Goal: Transaction & Acquisition: Purchase product/service

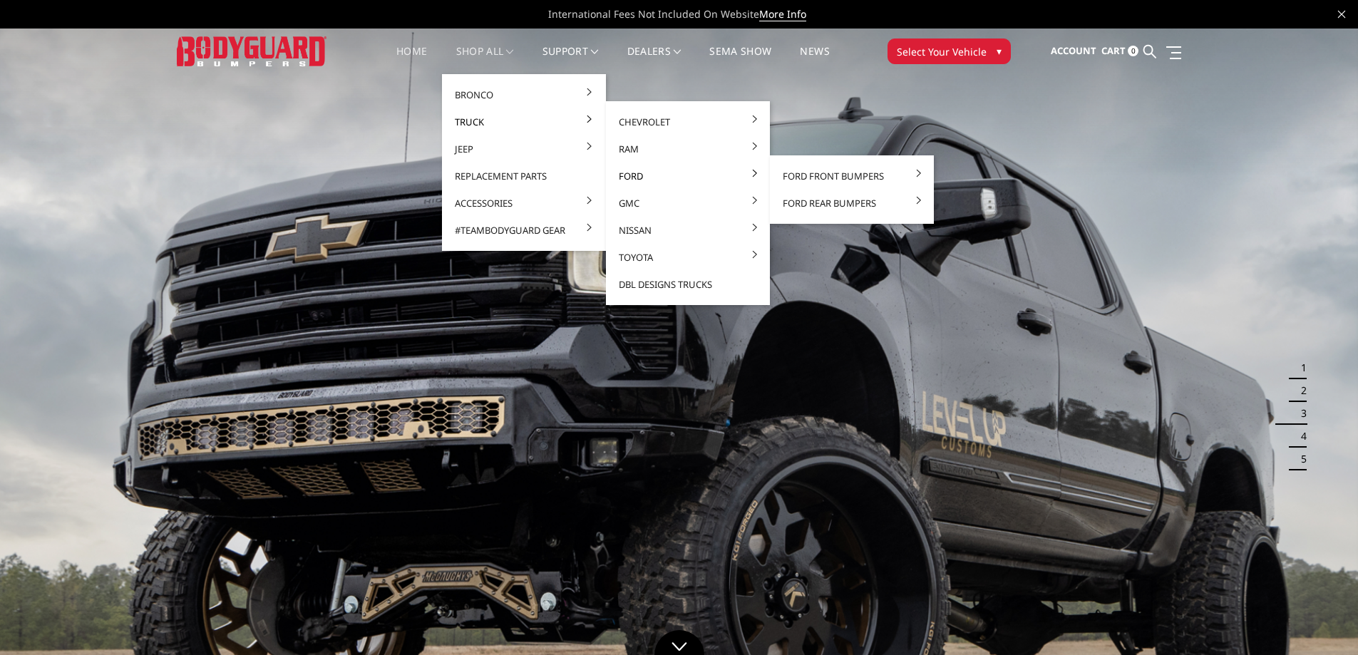
click at [627, 180] on link "Ford" at bounding box center [688, 176] width 153 height 27
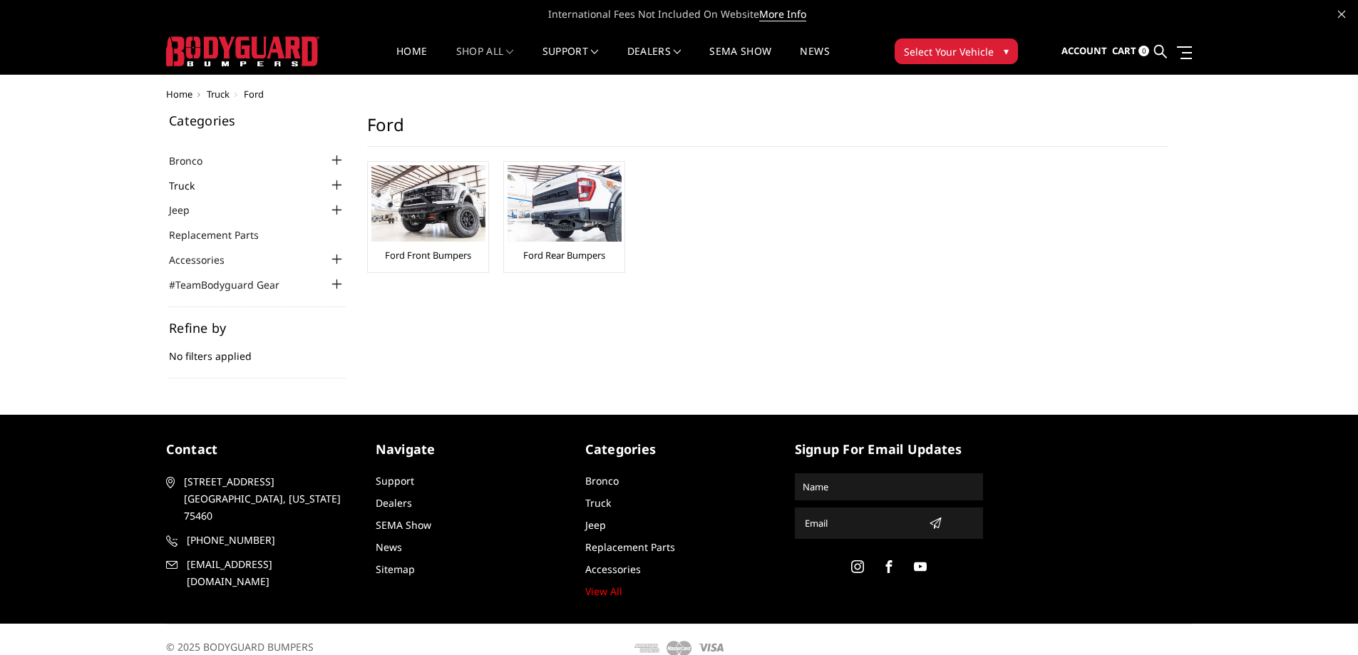
click at [187, 183] on link "Truck" at bounding box center [190, 185] width 43 height 15
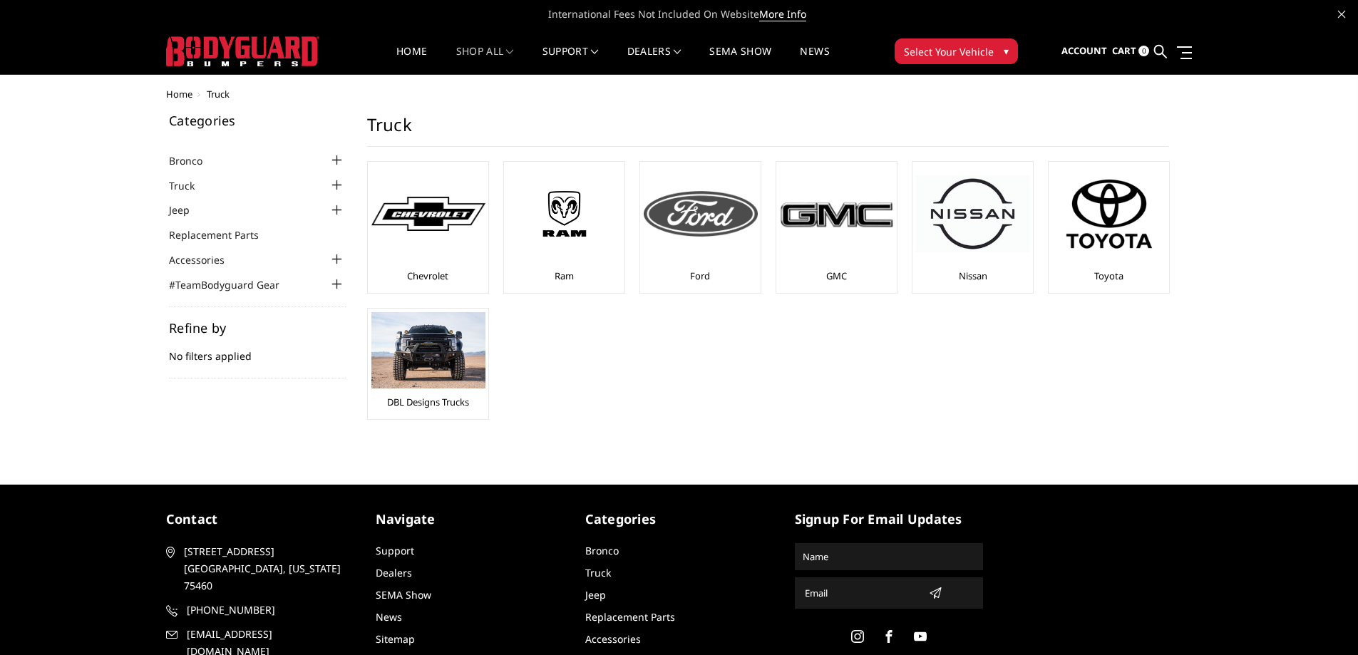
click at [707, 211] on img at bounding box center [701, 214] width 114 height 46
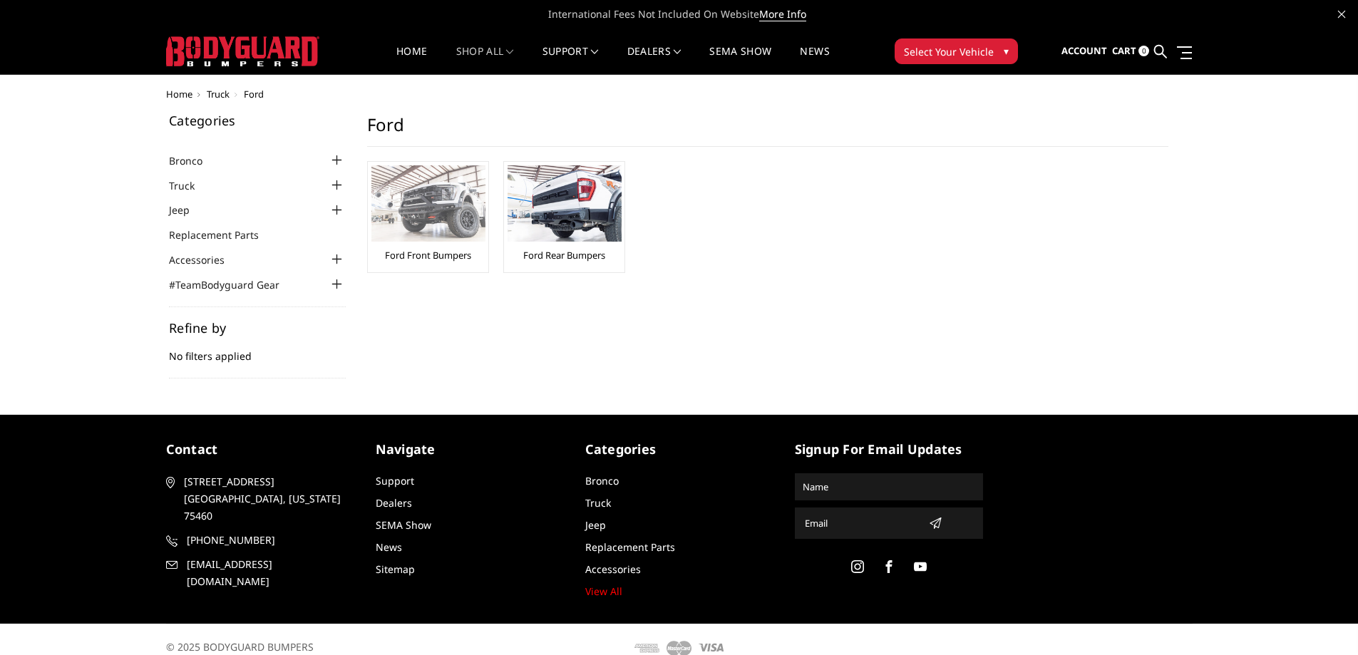
click at [431, 202] on img at bounding box center [428, 203] width 114 height 76
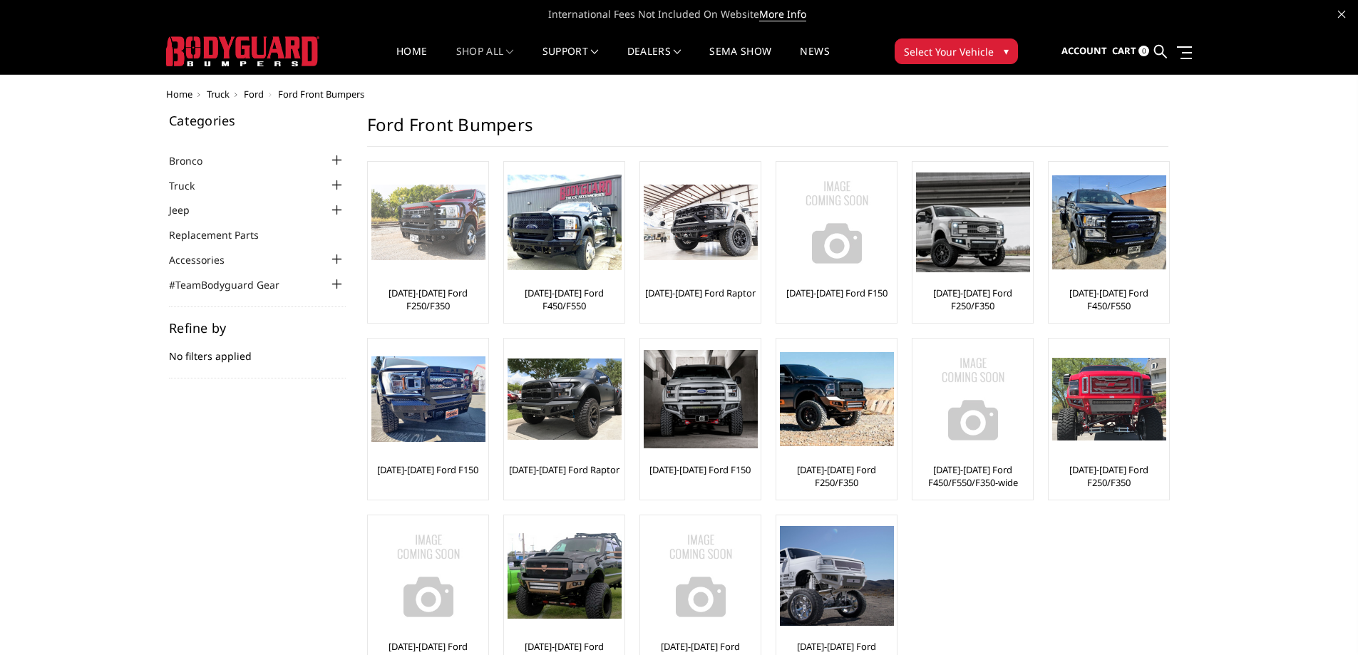
click at [437, 217] on img at bounding box center [428, 223] width 114 height 76
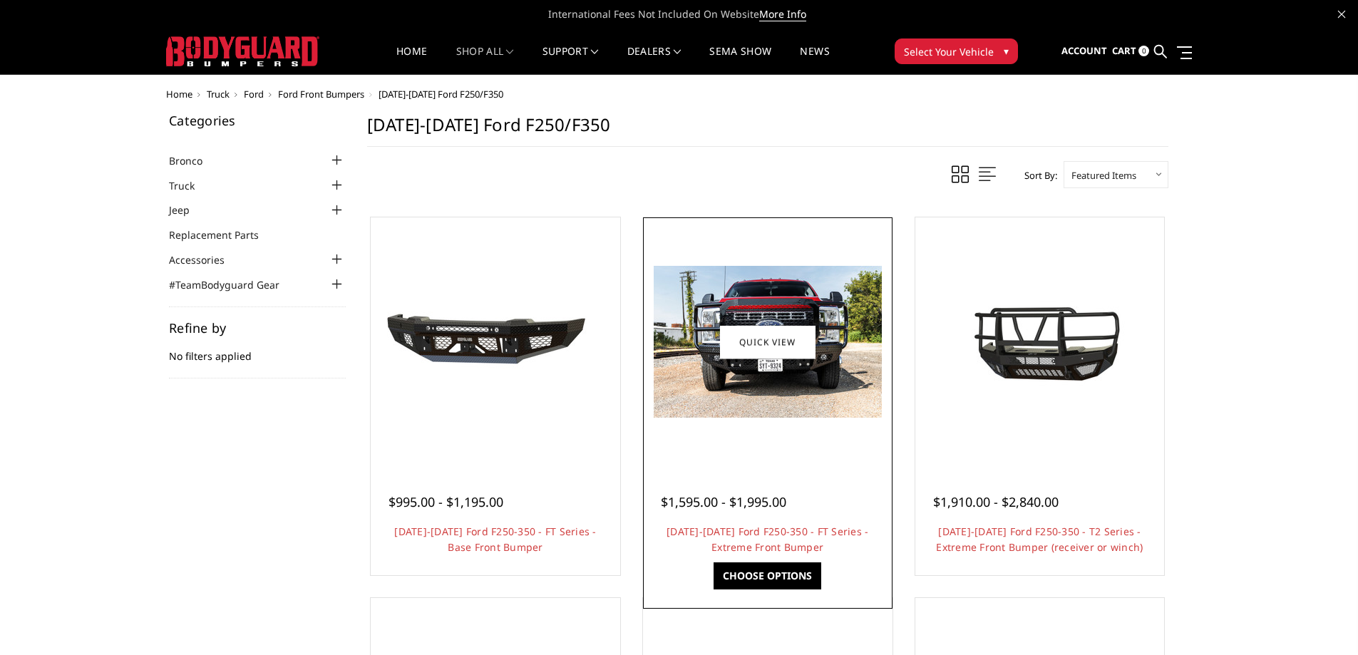
click at [770, 574] on link "Choose Options" at bounding box center [768, 575] width 108 height 27
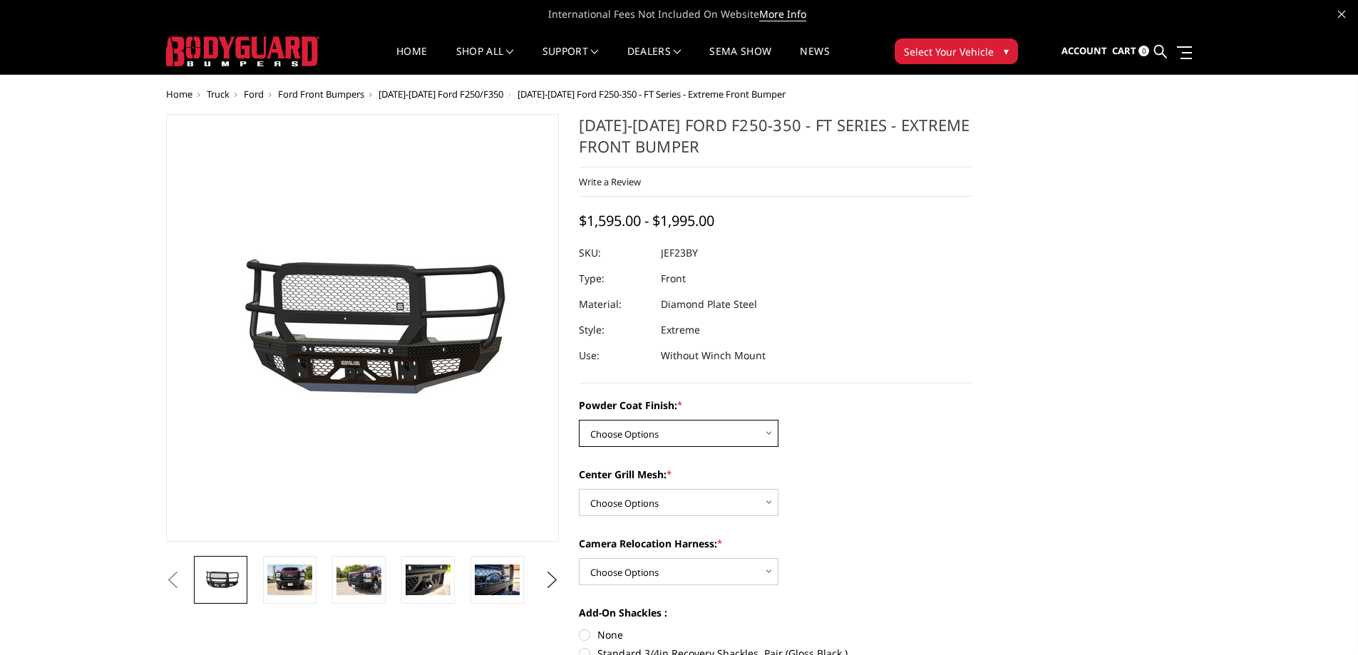
click at [769, 434] on select "Choose Options Bare Metal Gloss Black Powder Coat Textured Black Powder Coat" at bounding box center [679, 433] width 200 height 27
select select "3264"
click at [579, 420] on select "Choose Options Bare Metal Gloss Black Powder Coat Textured Black Powder Coat" at bounding box center [679, 433] width 200 height 27
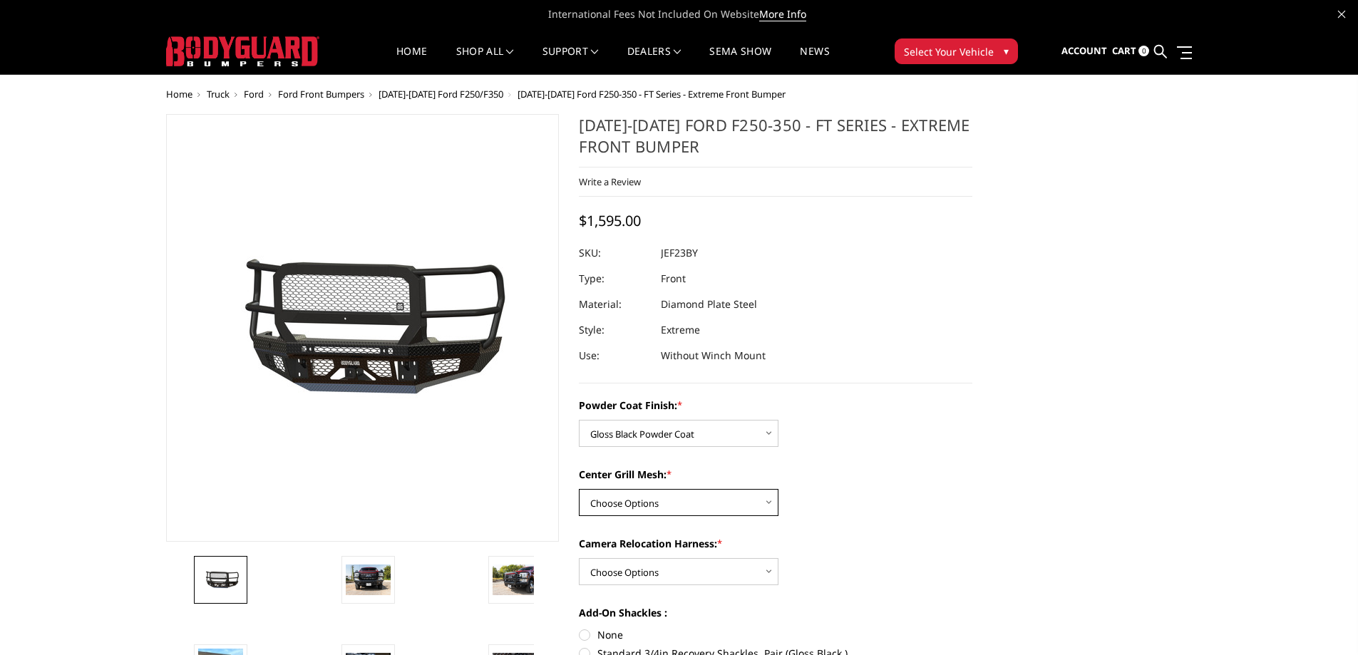
click at [769, 502] on select "Choose Options WITH Expanded Metal in Center Grill WITHOUT Expanded Metal in Ce…" at bounding box center [679, 502] width 200 height 27
select select "3266"
click at [579, 489] on select "Choose Options WITH Expanded Metal in Center Grill WITHOUT Expanded Metal in Ce…" at bounding box center [679, 502] width 200 height 27
click at [769, 570] on select "Choose Options WITH Camera Relocation Harness WITHOUT Camera Relocation Harness" at bounding box center [679, 571] width 200 height 27
select select "3268"
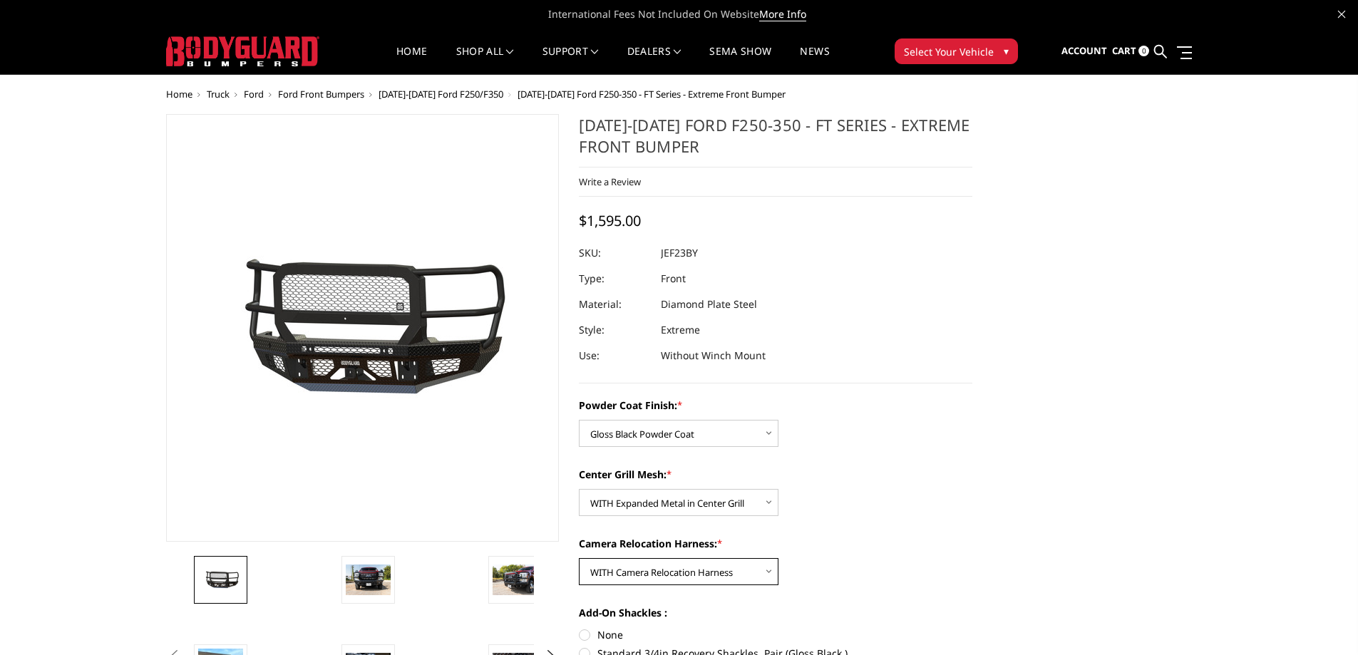
click at [579, 558] on select "Choose Options WITH Camera Relocation Harness WITHOUT Camera Relocation Harness" at bounding box center [679, 571] width 200 height 27
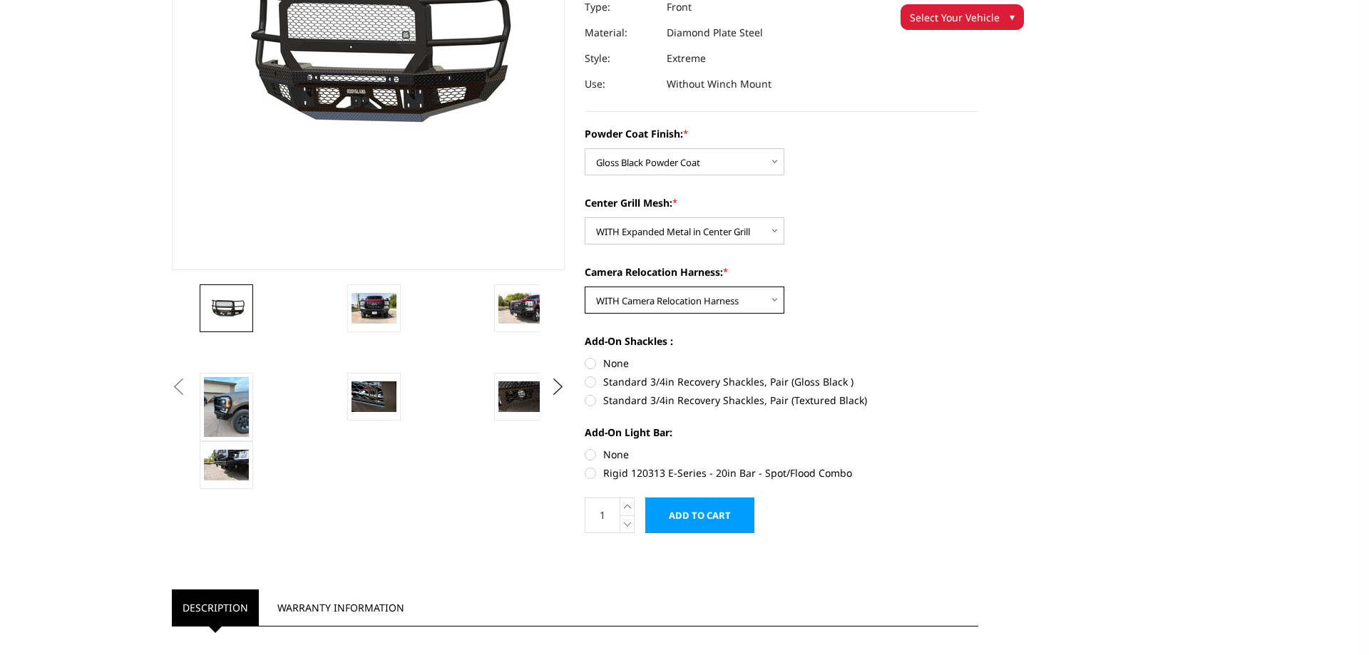
scroll to position [285, 0]
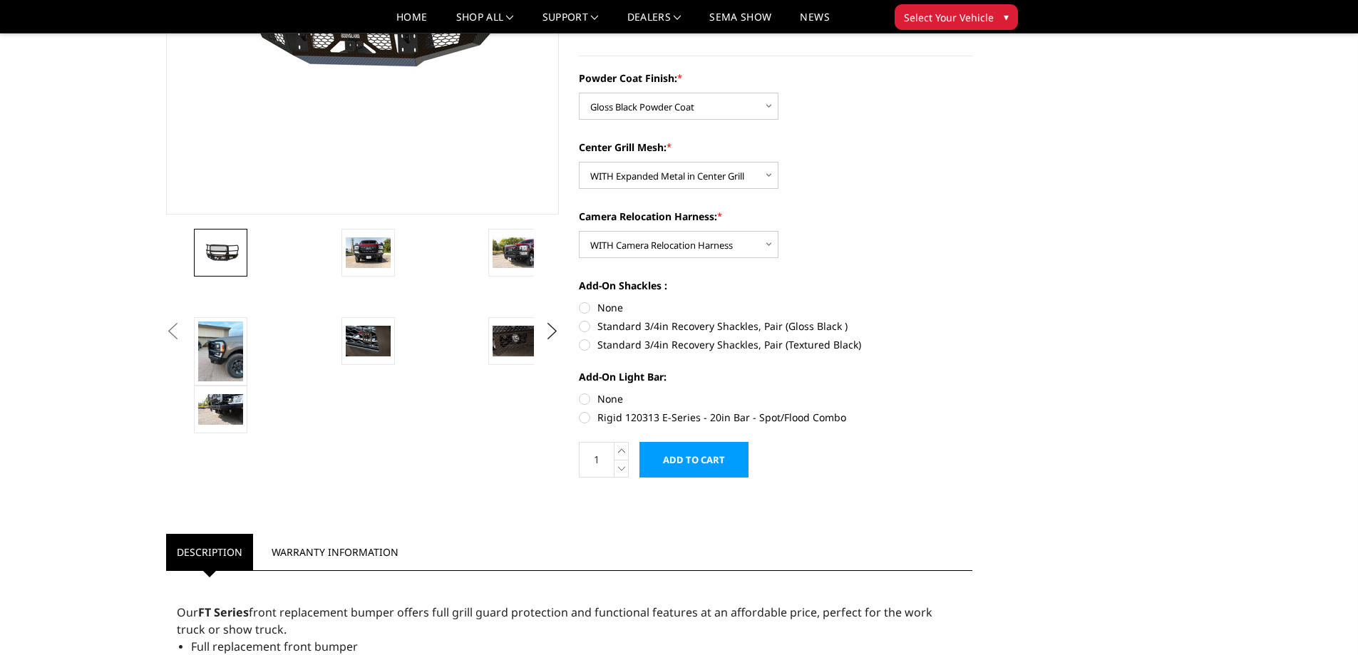
click at [666, 325] on label "Standard 3/4in Recovery Shackles, Pair (Gloss Black )" at bounding box center [776, 326] width 394 height 15
click at [972, 301] on input "Standard 3/4in Recovery Shackles, Pair (Gloss Black )" at bounding box center [972, 300] width 1 height 1
radio input "true"
click at [648, 417] on label "Rigid 120313 E-Series - 20in Bar - Spot/Flood Combo" at bounding box center [776, 417] width 394 height 15
click at [972, 392] on input "Rigid 120313 E-Series - 20in Bar - Spot/Flood Combo" at bounding box center [972, 391] width 1 height 1
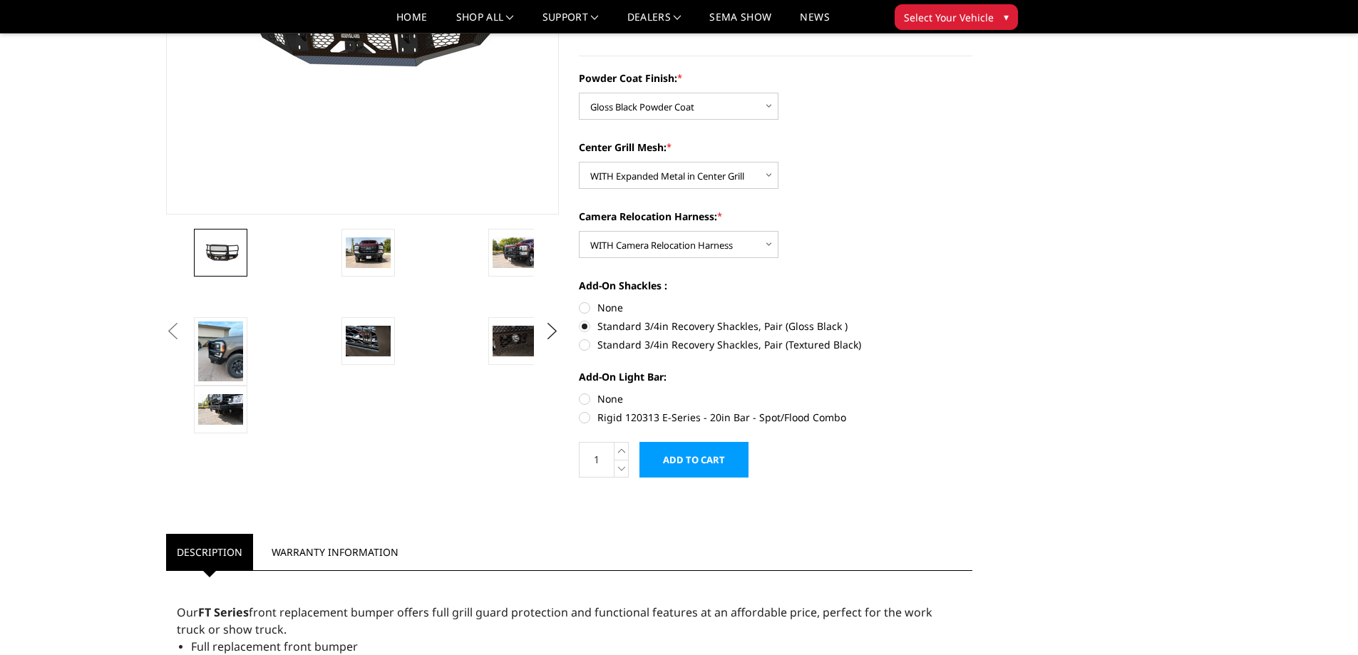
radio input "true"
click at [687, 458] on input "Add to Cart" at bounding box center [693, 460] width 109 height 36
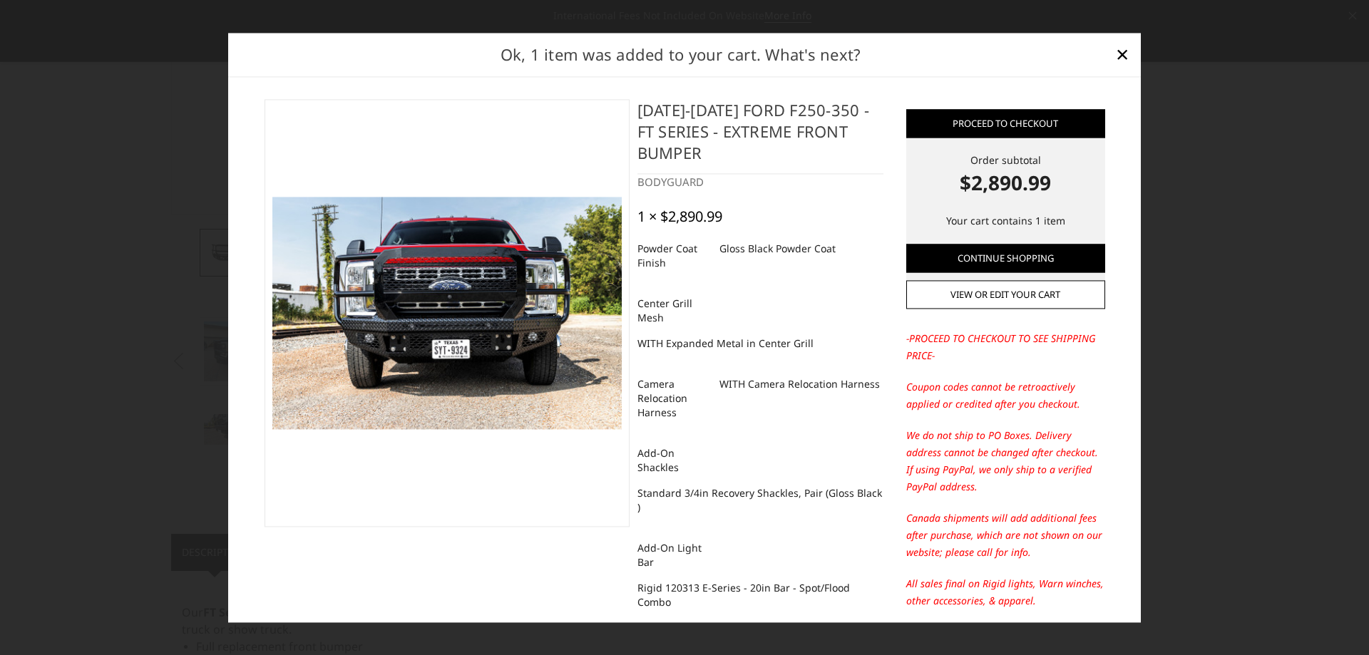
click at [494, 336] on img at bounding box center [446, 313] width 349 height 232
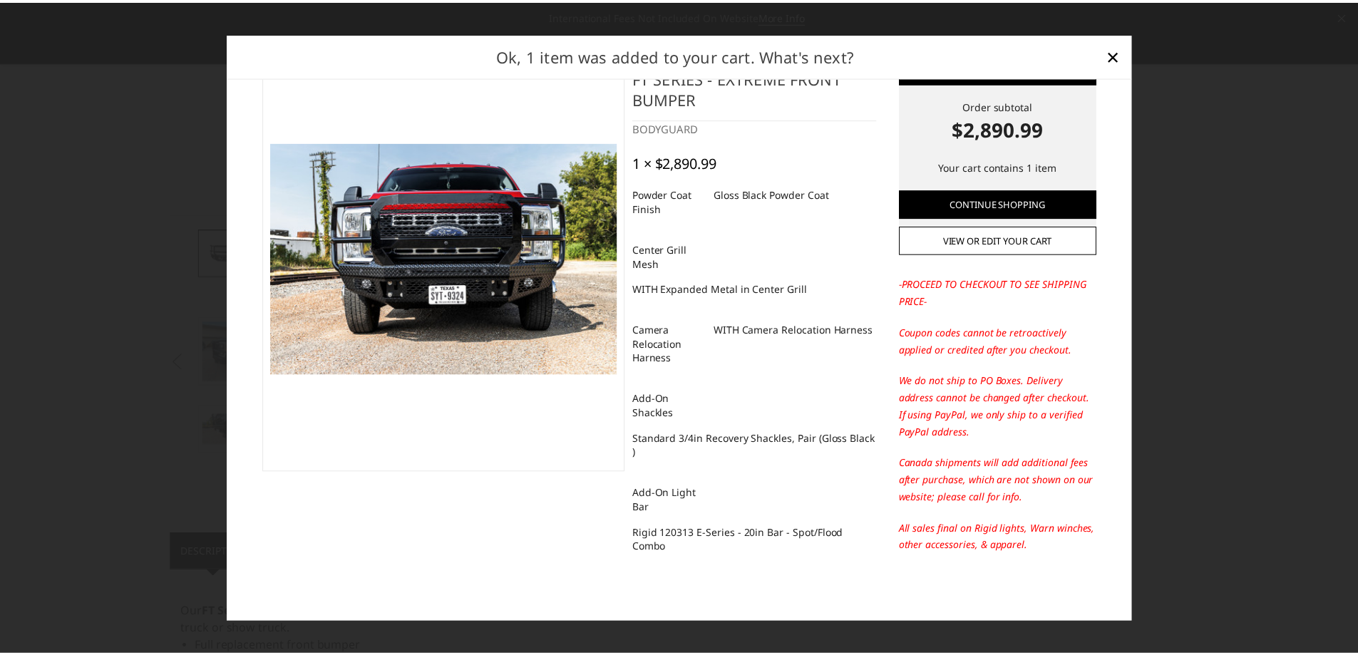
scroll to position [0, 0]
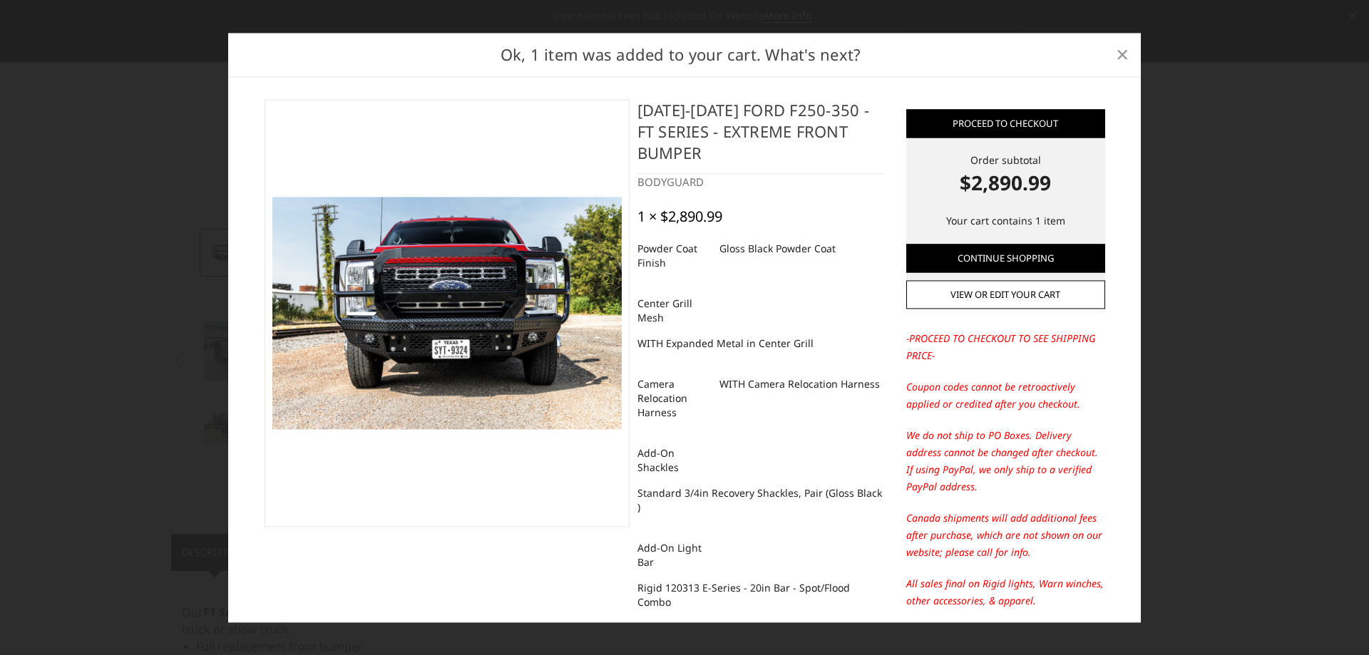
click at [1119, 54] on span "×" at bounding box center [1122, 54] width 13 height 31
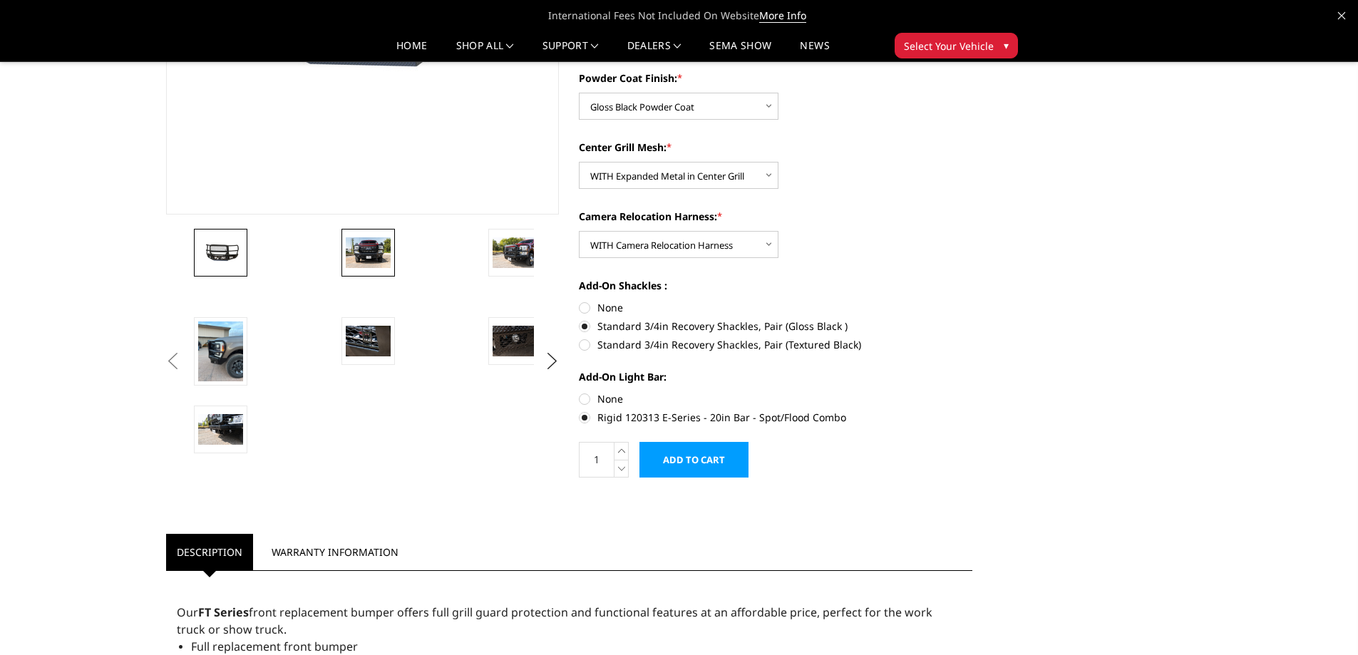
click at [371, 256] on img at bounding box center [368, 252] width 45 height 30
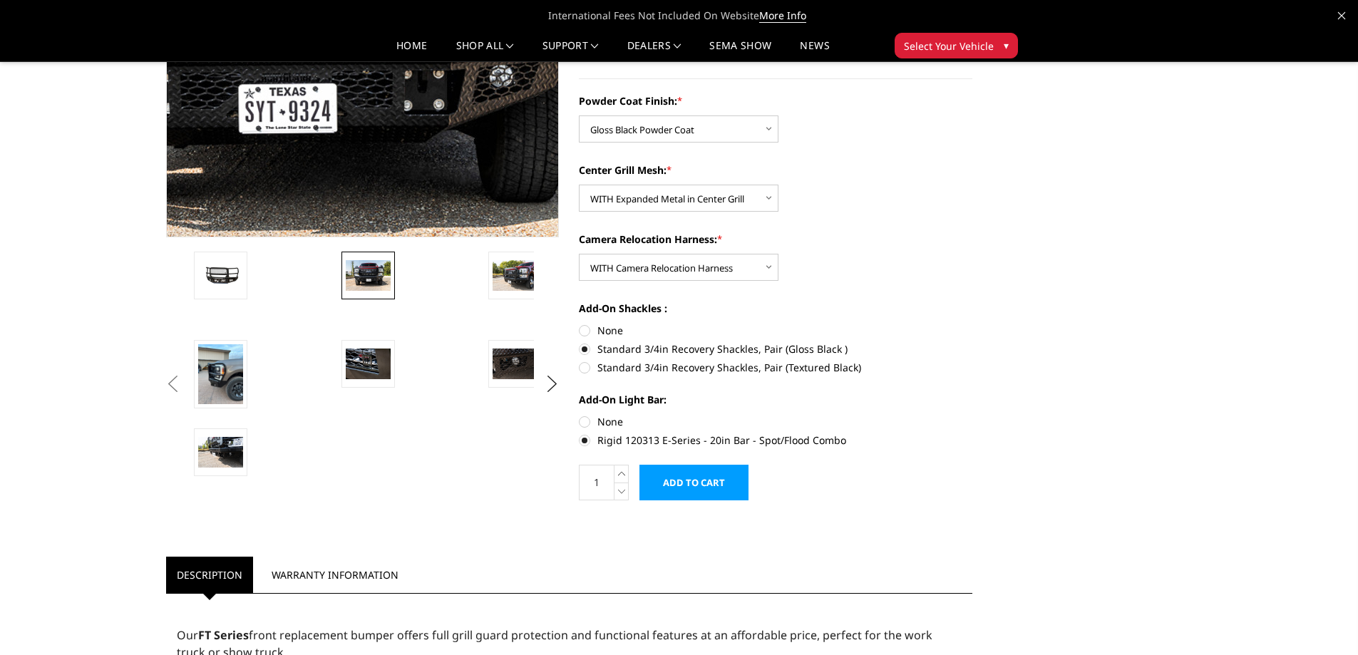
scroll to position [285, 0]
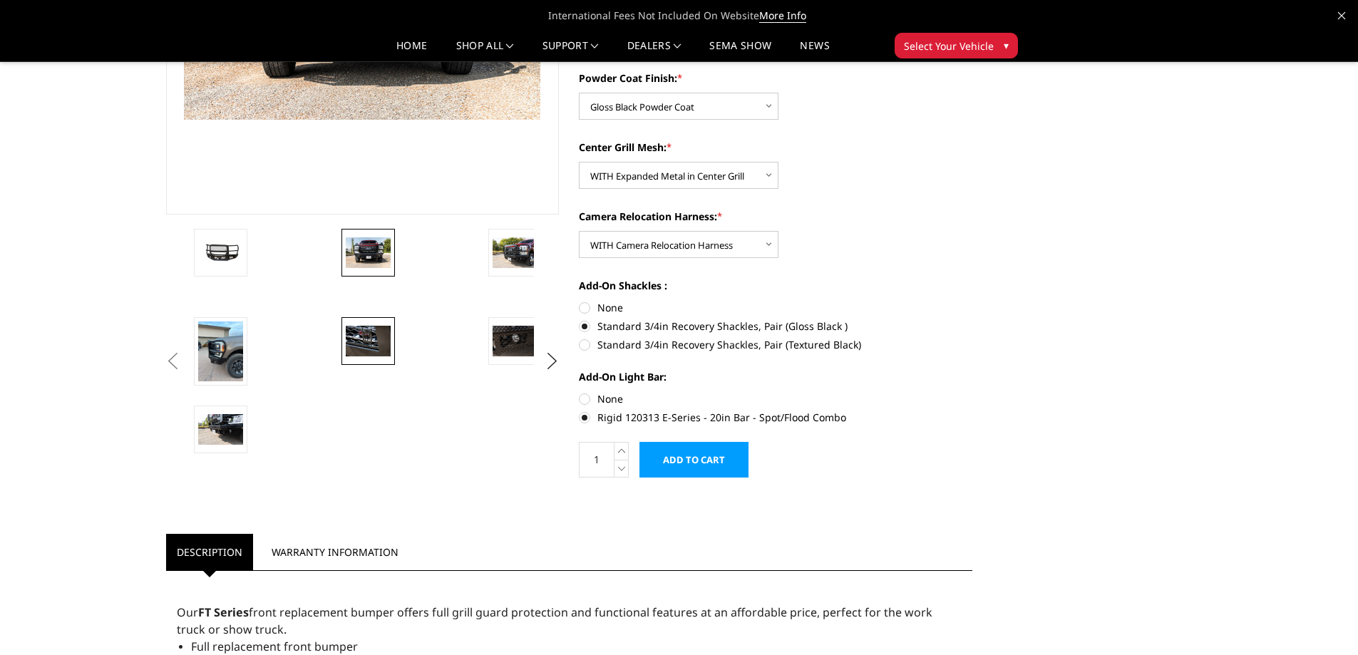
click at [369, 339] on img at bounding box center [368, 341] width 45 height 30
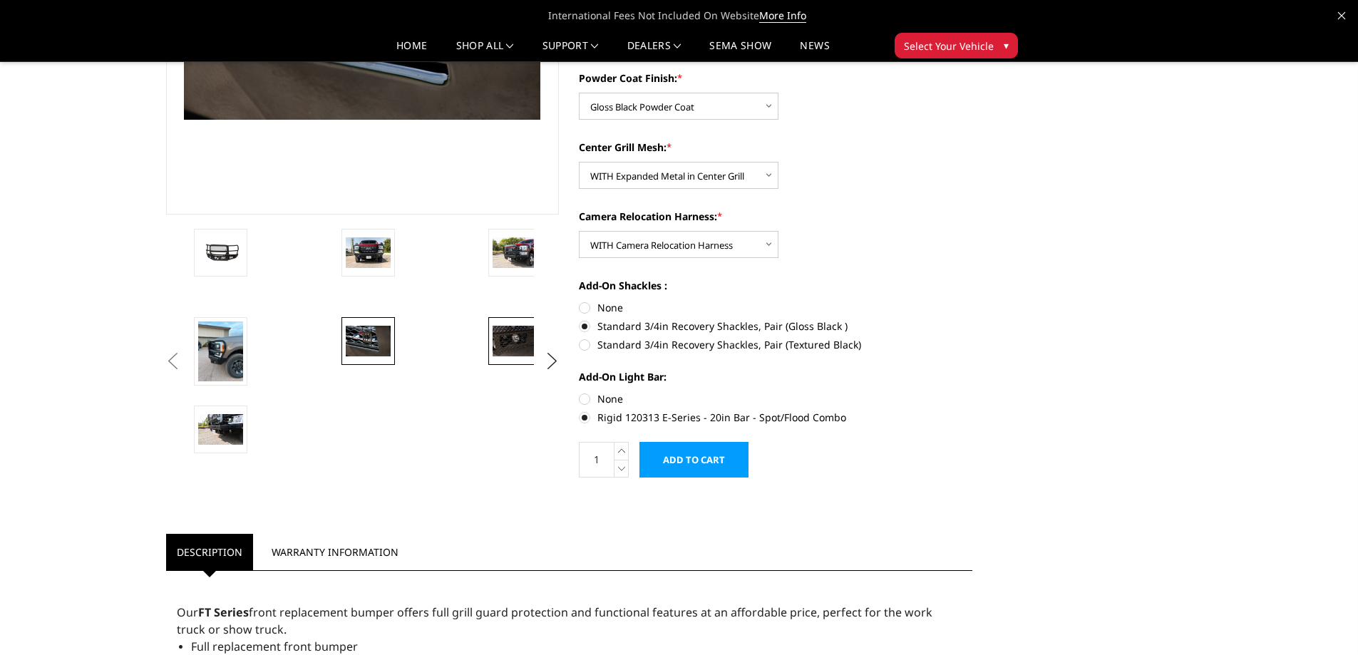
click at [517, 334] on img at bounding box center [515, 341] width 45 height 30
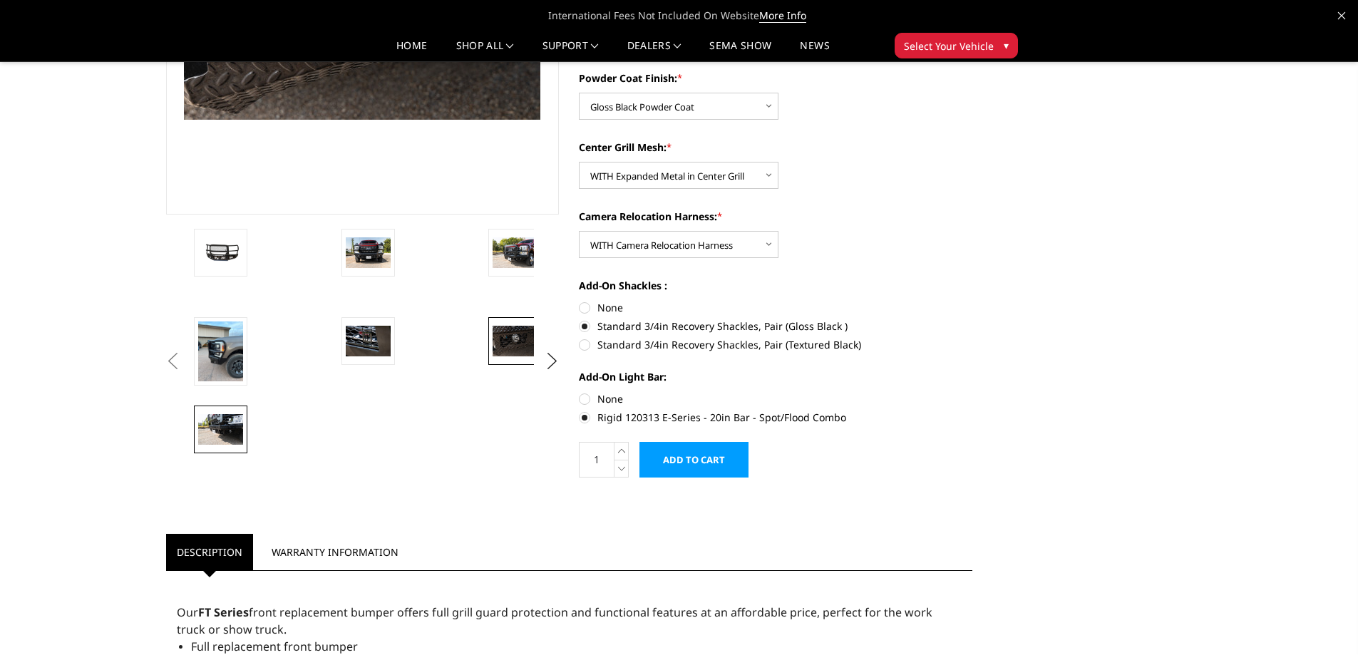
click at [219, 423] on img at bounding box center [220, 429] width 45 height 30
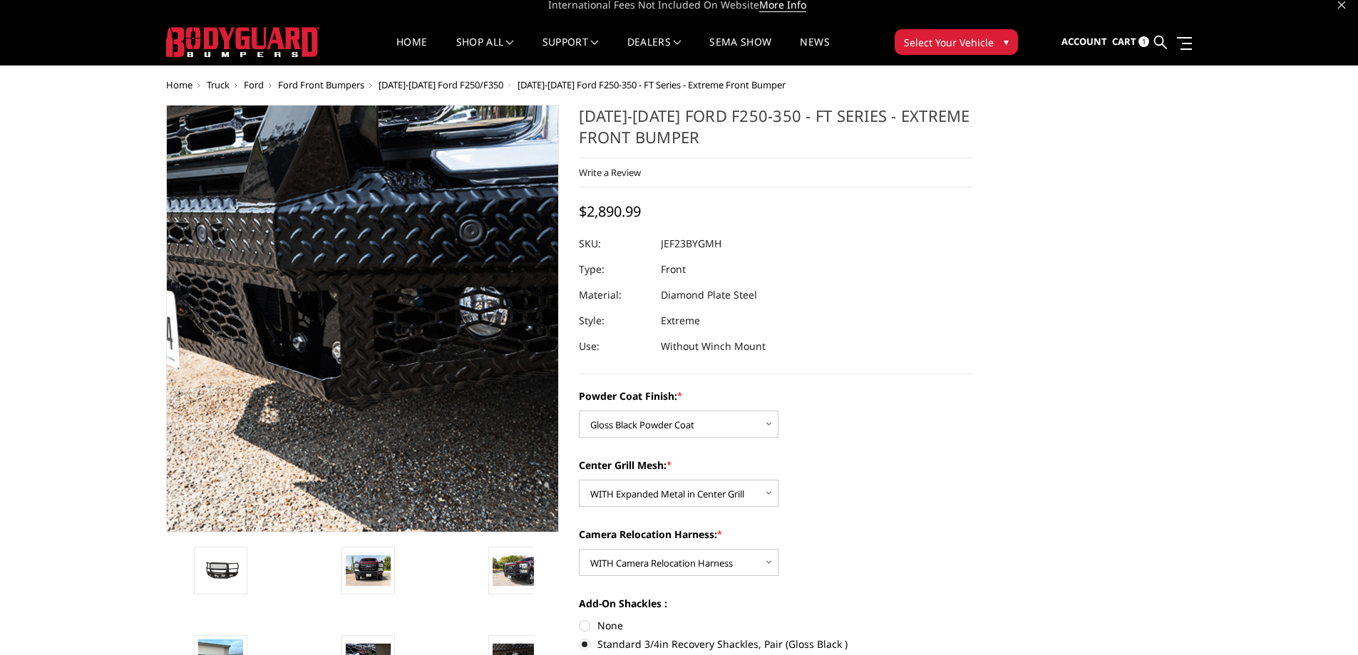
scroll to position [0, 0]
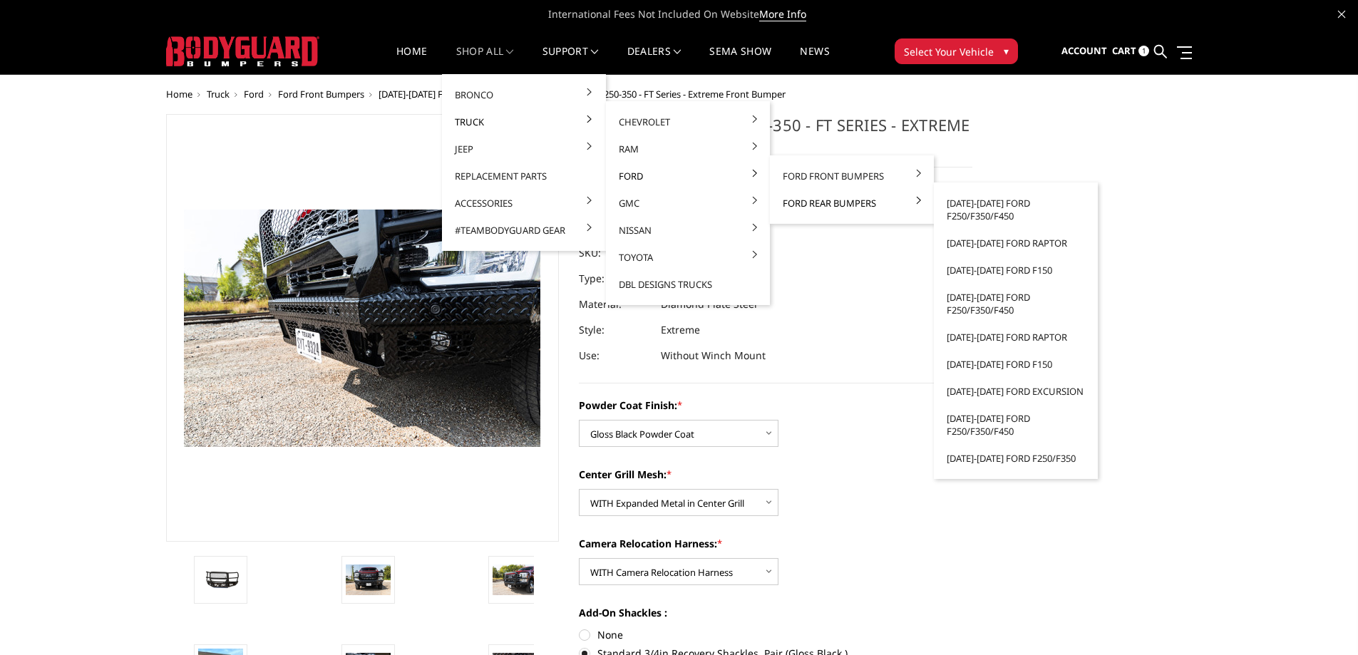
click at [797, 204] on link "Ford Rear Bumpers" at bounding box center [852, 203] width 153 height 27
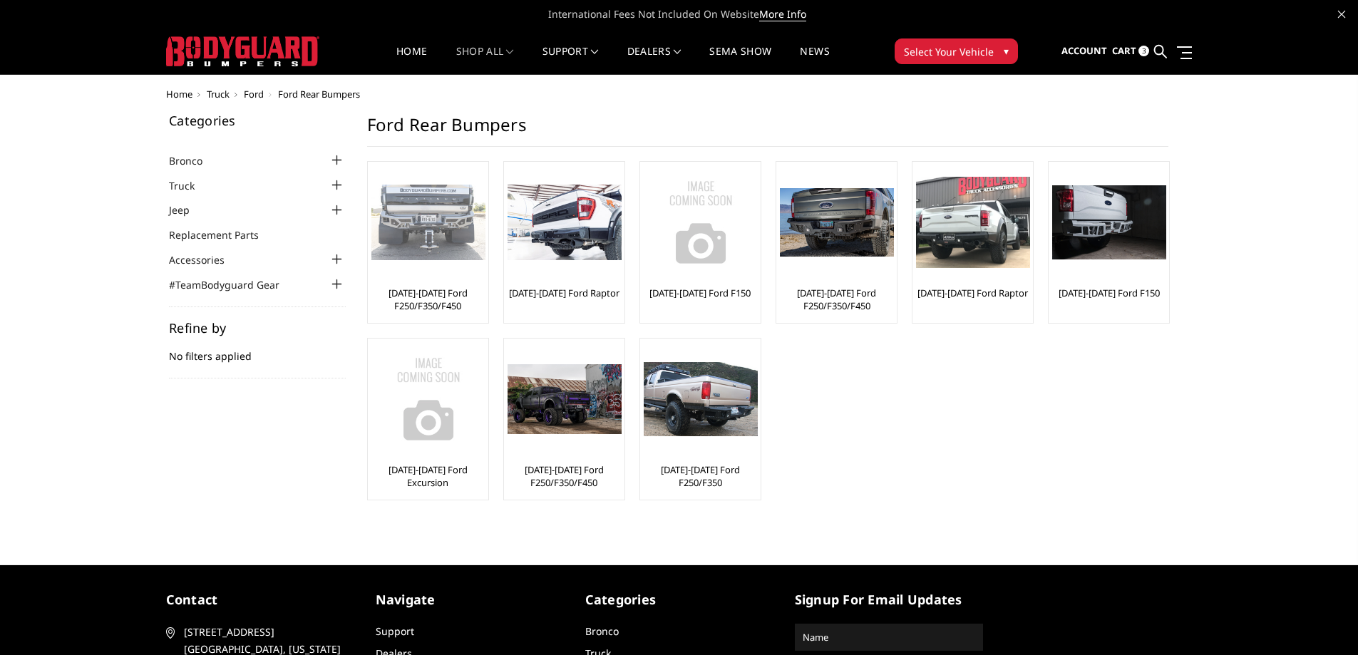
click at [426, 217] on img at bounding box center [428, 223] width 114 height 76
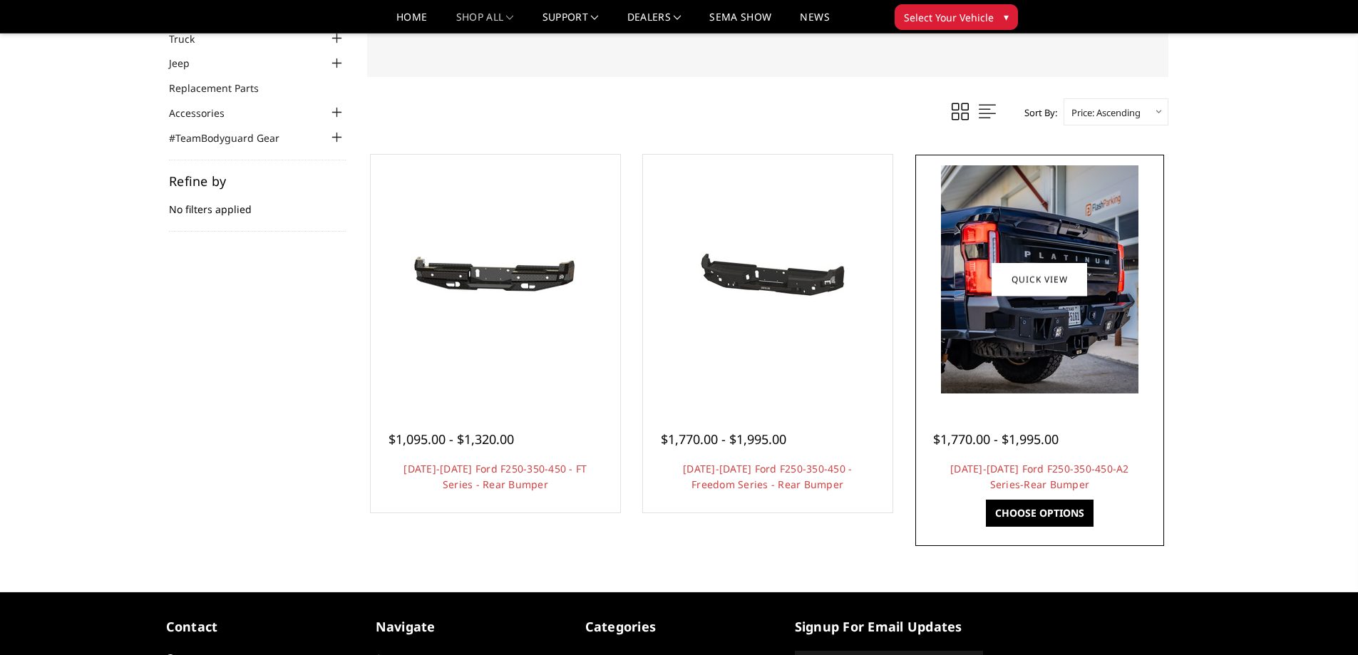
scroll to position [71, 0]
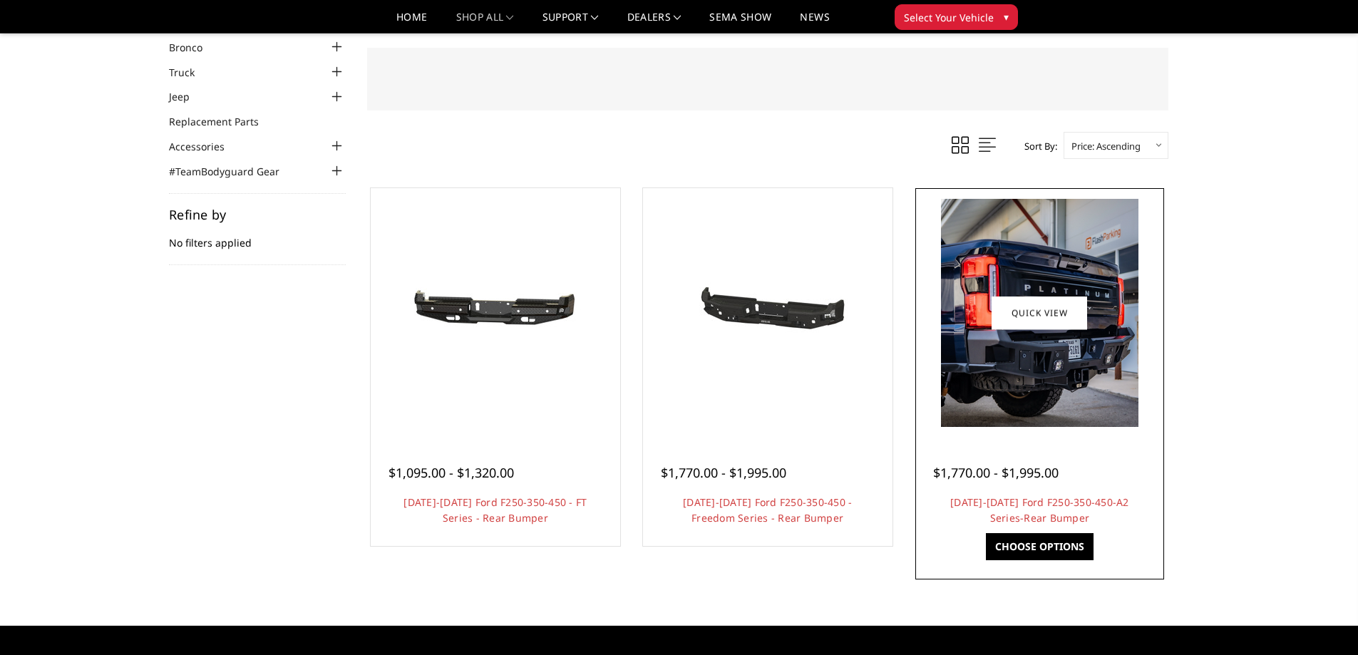
click at [1049, 357] on img at bounding box center [1039, 313] width 197 height 228
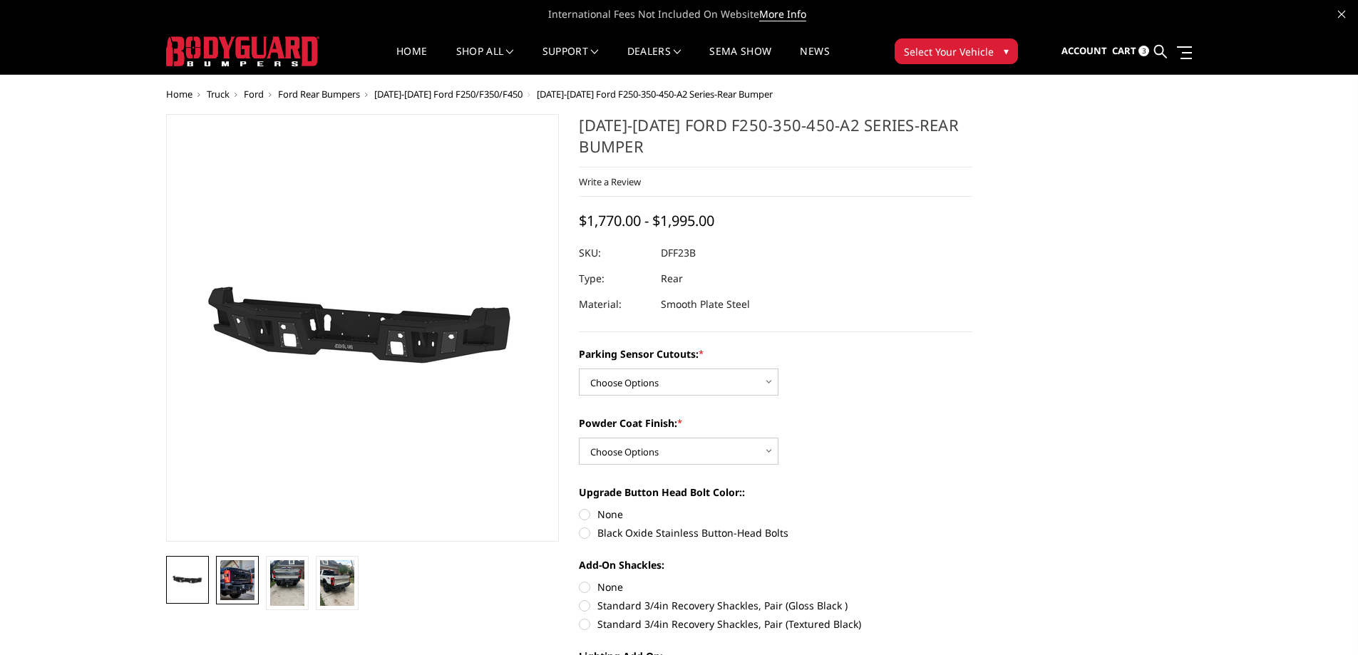
click at [243, 581] on img at bounding box center [237, 580] width 34 height 40
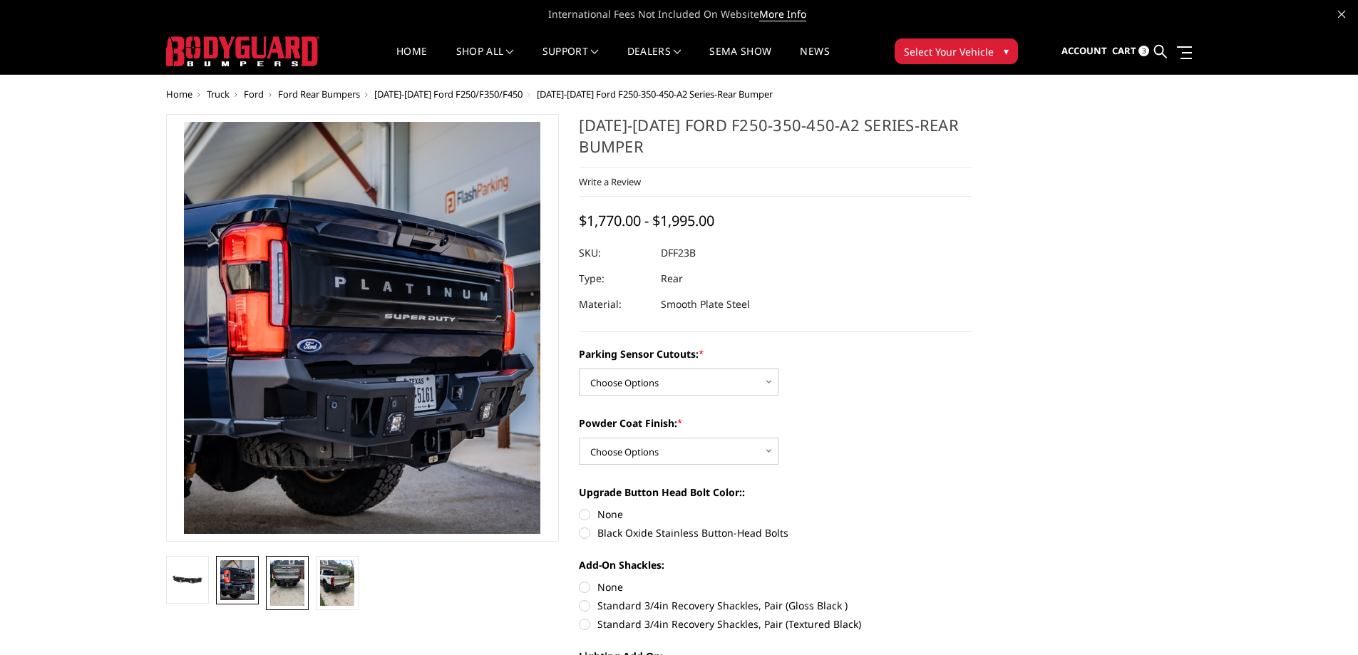
click at [285, 574] on img at bounding box center [287, 583] width 34 height 46
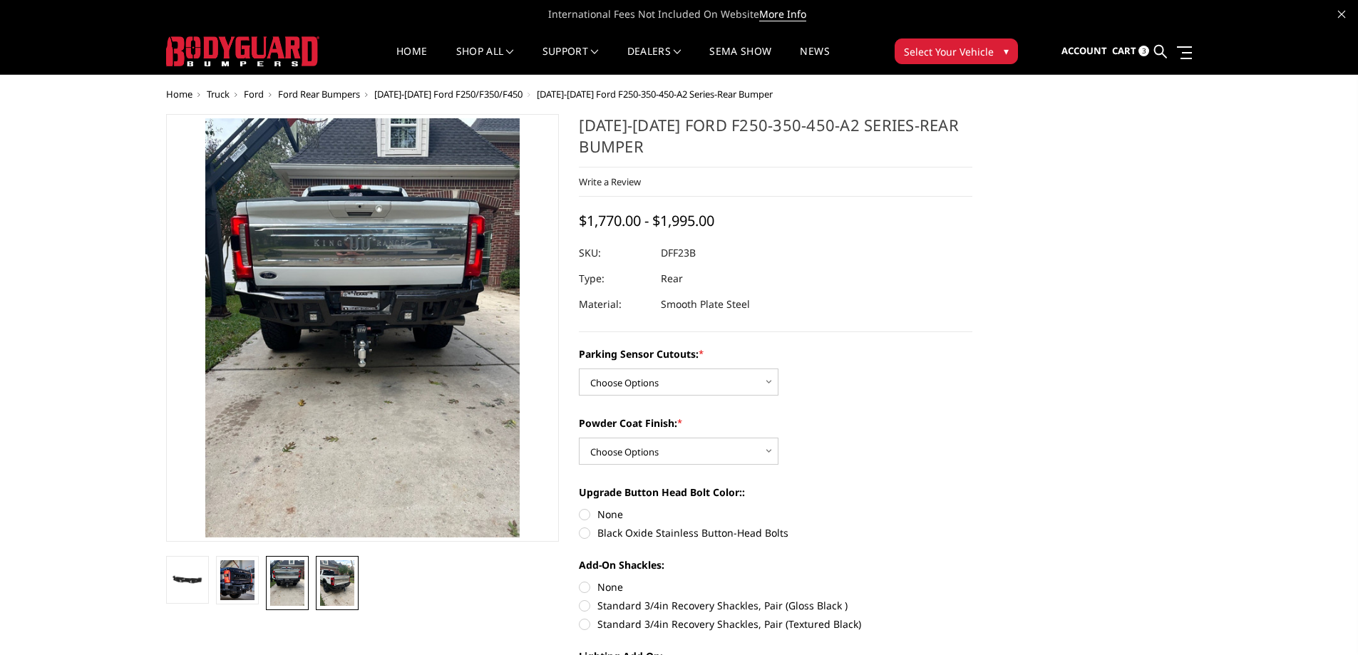
click at [334, 571] on img at bounding box center [337, 583] width 34 height 46
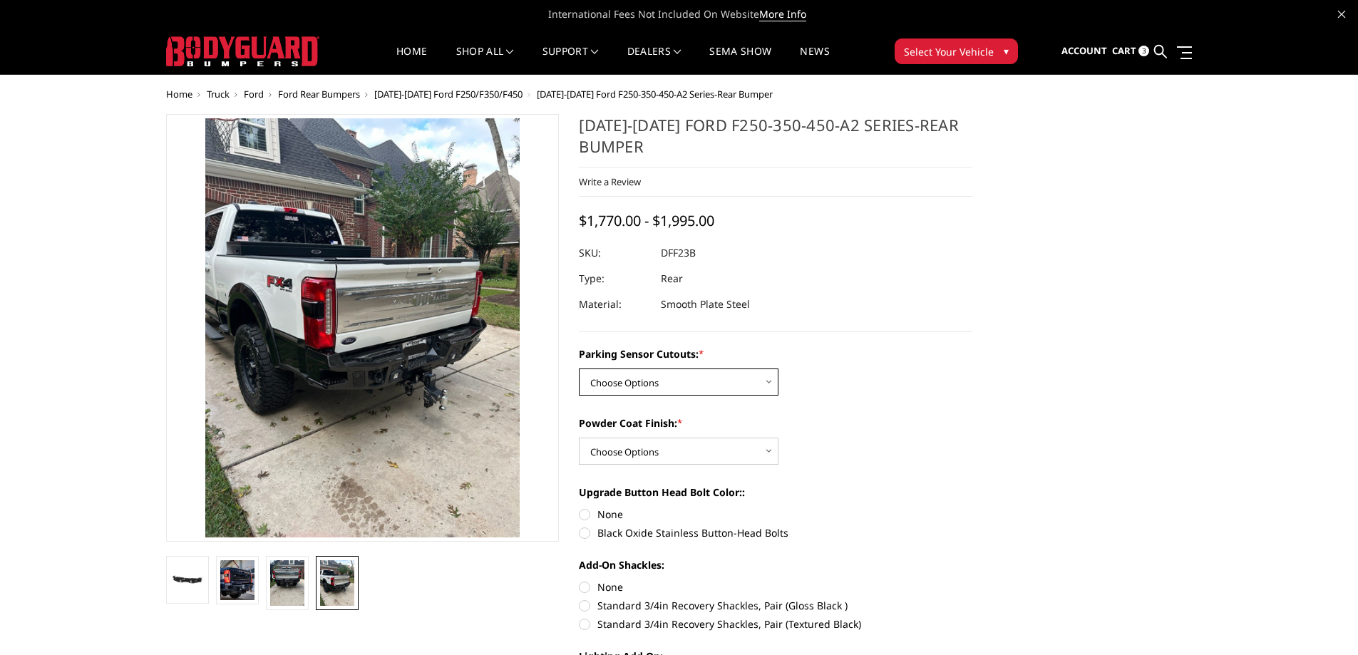
click at [771, 380] on select "Choose Options Yes-With Parking Sensor Cutouts No-Without Parking Sensor Cutouts" at bounding box center [679, 382] width 200 height 27
select select "2436"
click at [579, 369] on select "Choose Options Yes-With Parking Sensor Cutouts No-Without Parking Sensor Cutouts" at bounding box center [679, 382] width 200 height 27
click at [769, 451] on select "Choose Options Bare Metal Textured Black Powder Coat" at bounding box center [679, 451] width 200 height 27
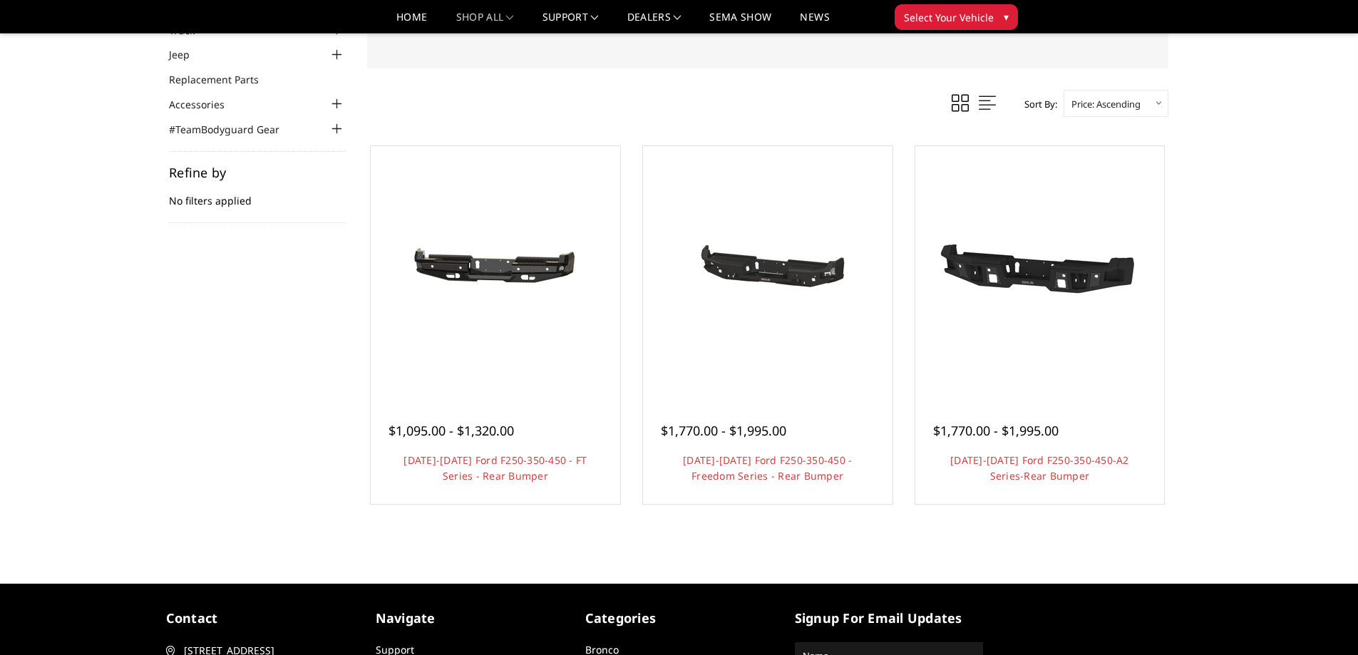
scroll to position [71, 0]
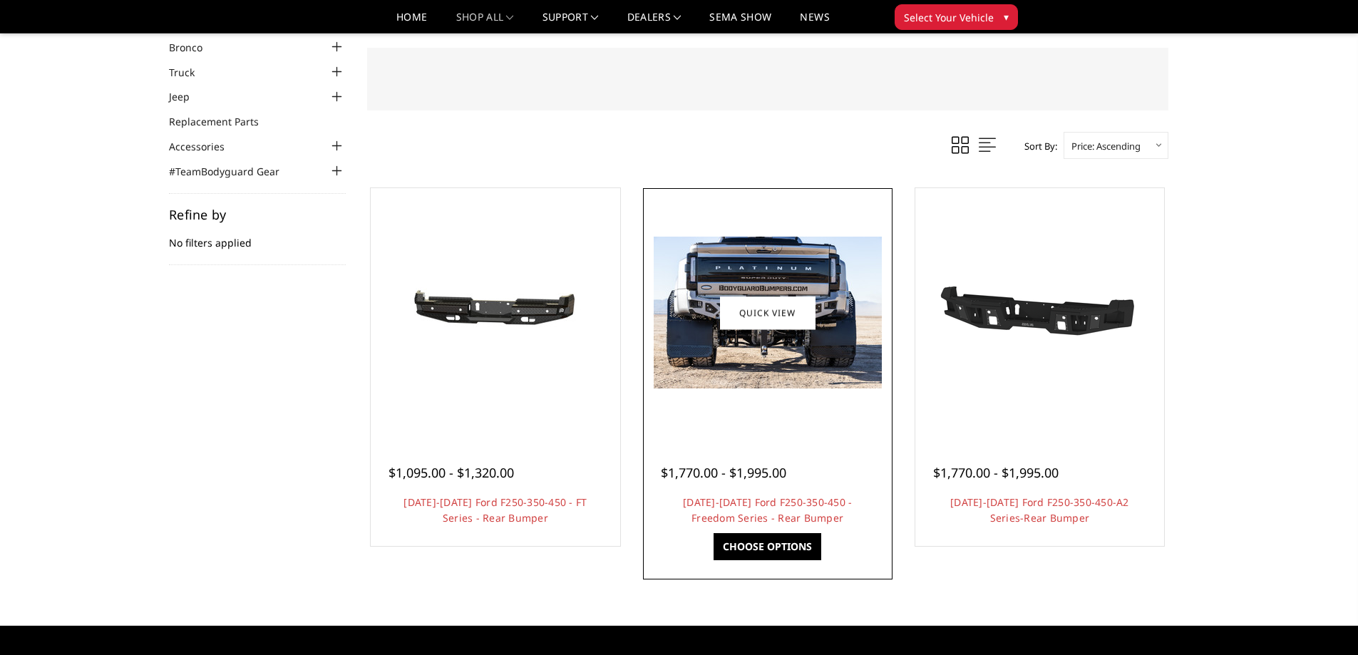
click at [824, 314] on img at bounding box center [768, 313] width 228 height 152
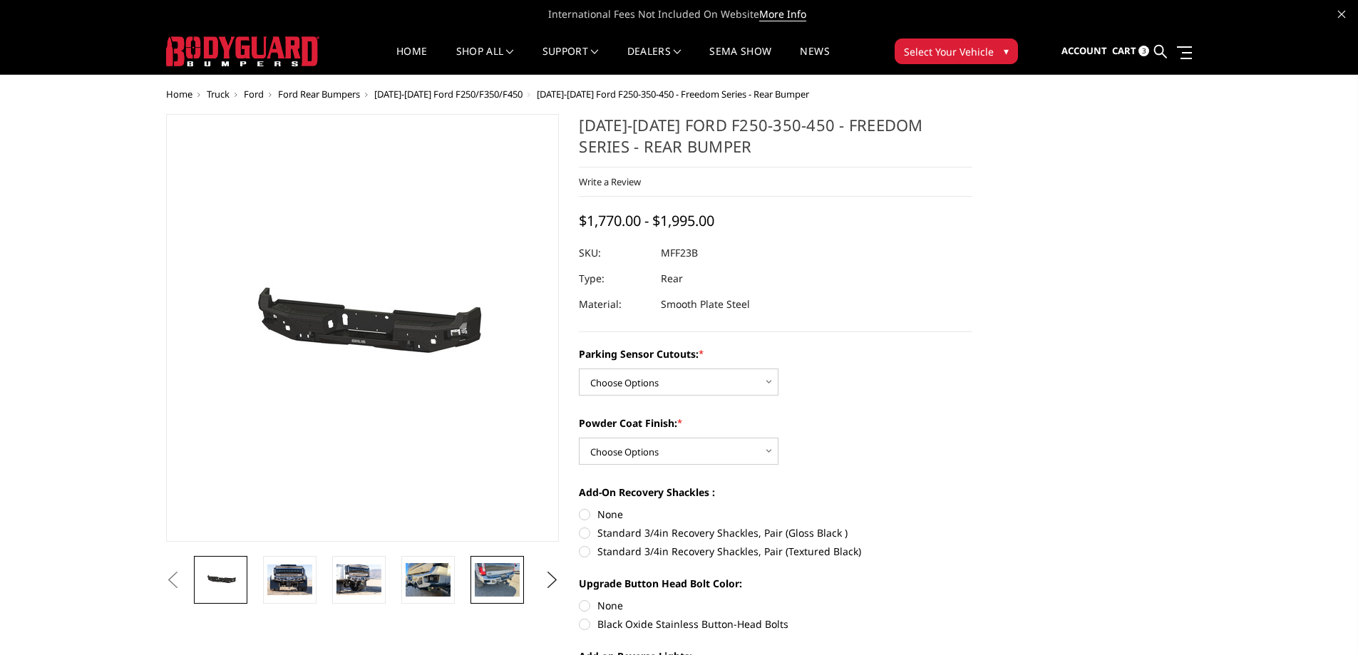
click at [490, 586] on img at bounding box center [497, 580] width 45 height 34
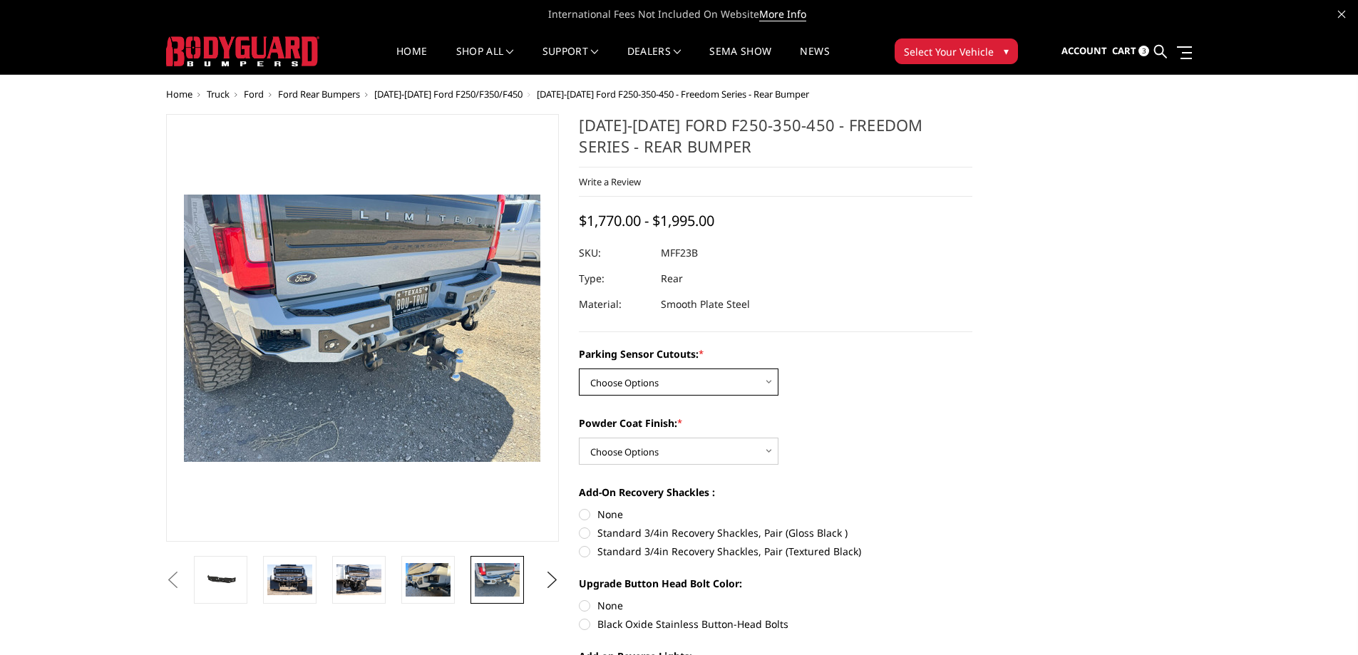
click at [769, 382] on select "Choose Options No - Without Parking Sensor Cutouts Yes - With Parking Sensor Cu…" at bounding box center [679, 382] width 200 height 27
select select "2559"
click at [579, 369] on select "Choose Options No - Without Parking Sensor Cutouts Yes - With Parking Sensor Cu…" at bounding box center [679, 382] width 200 height 27
click at [769, 451] on select "Choose Options Bare Metal Textured Black Powder Coat" at bounding box center [679, 451] width 200 height 27
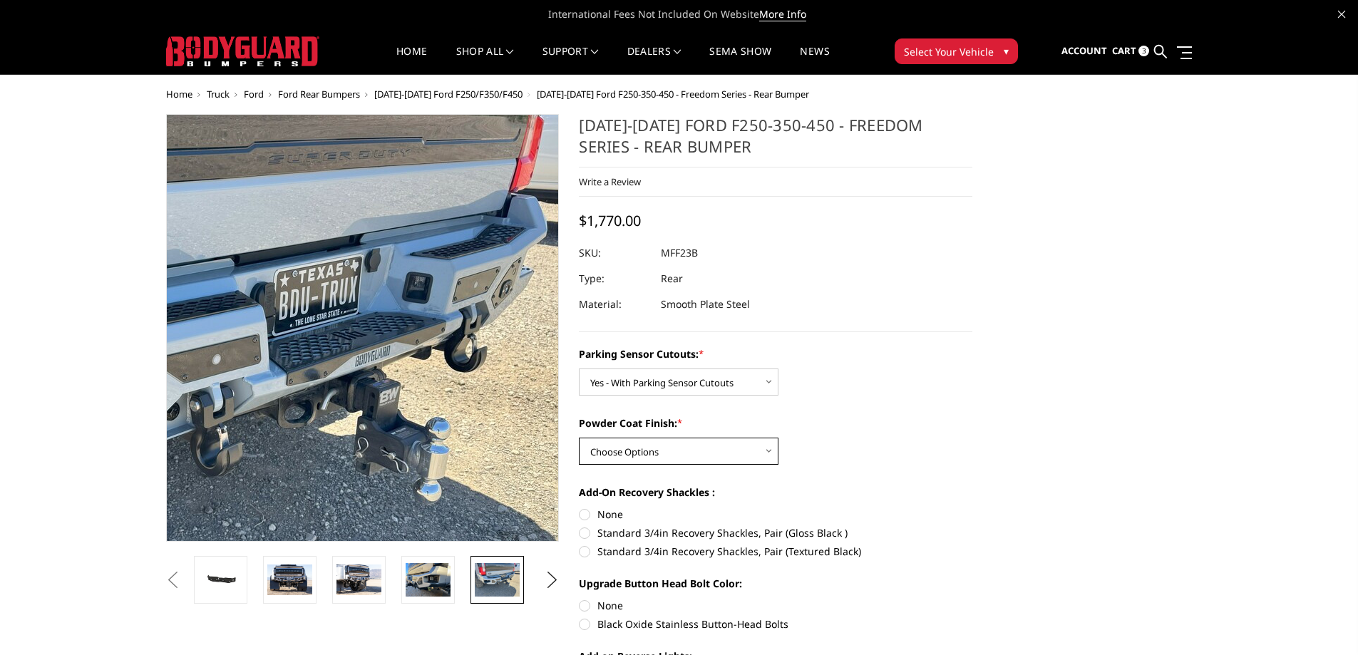
scroll to position [71, 0]
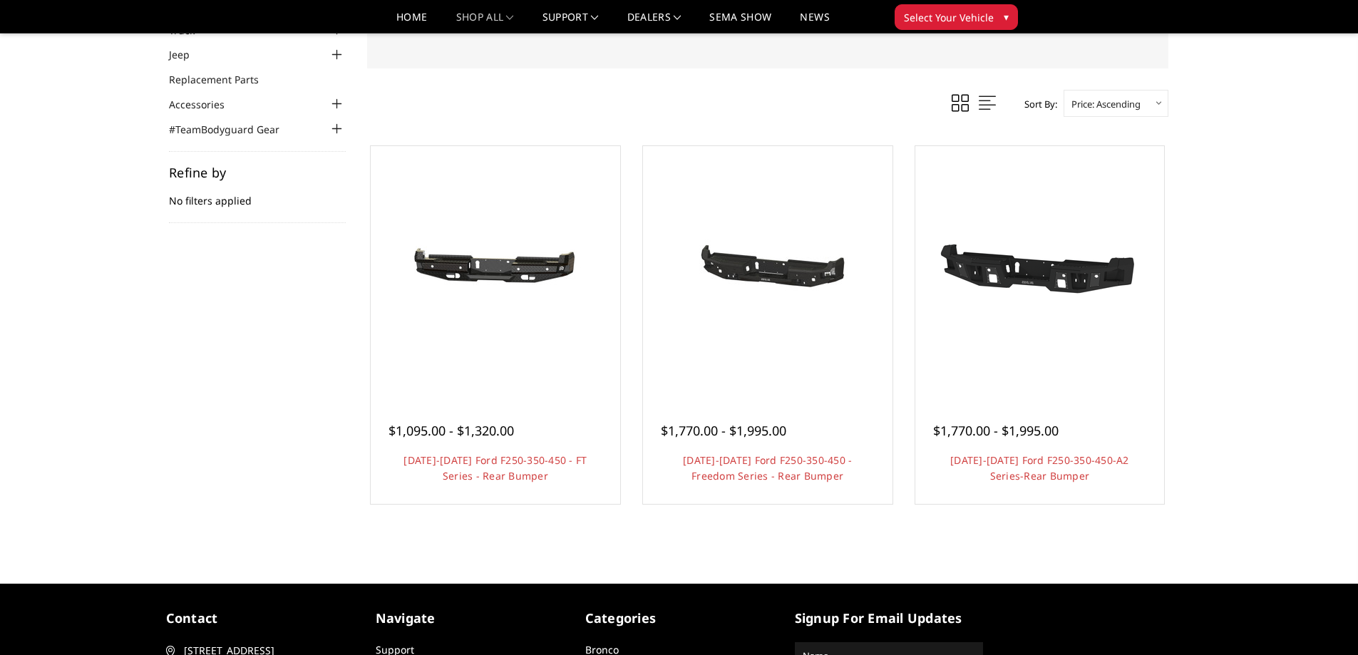
scroll to position [71, 0]
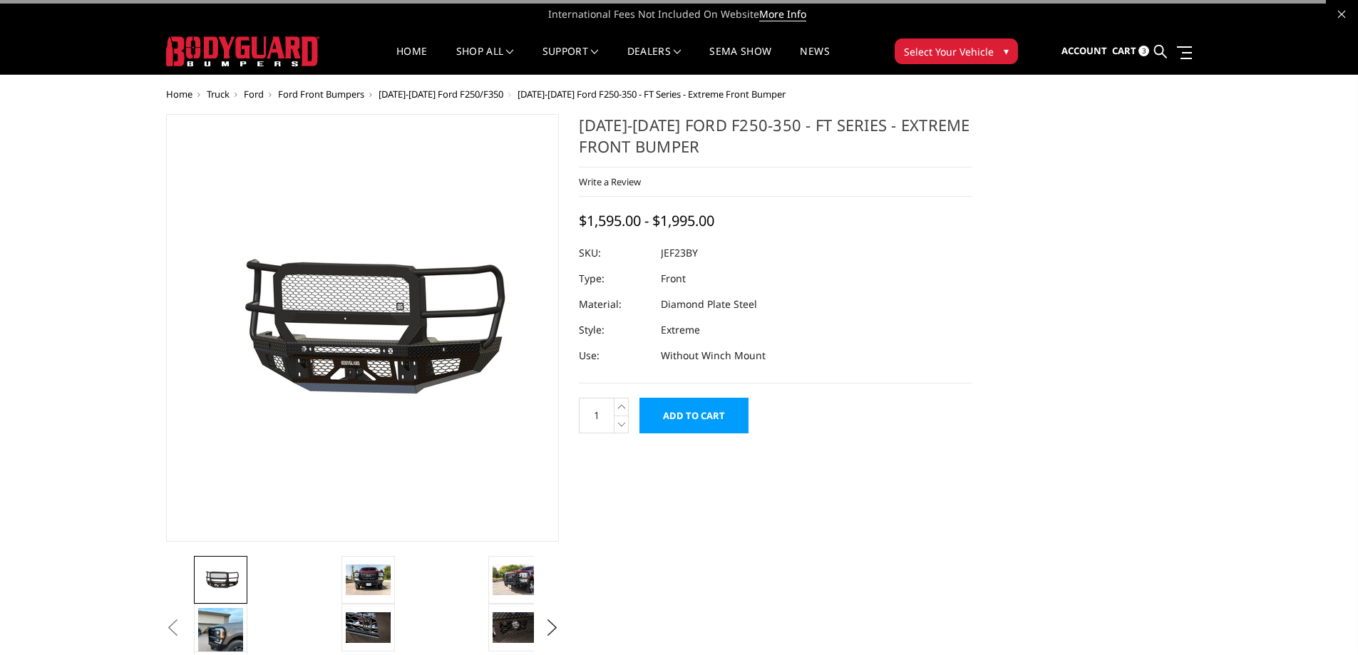
select select "3264"
select select "3266"
select select "3268"
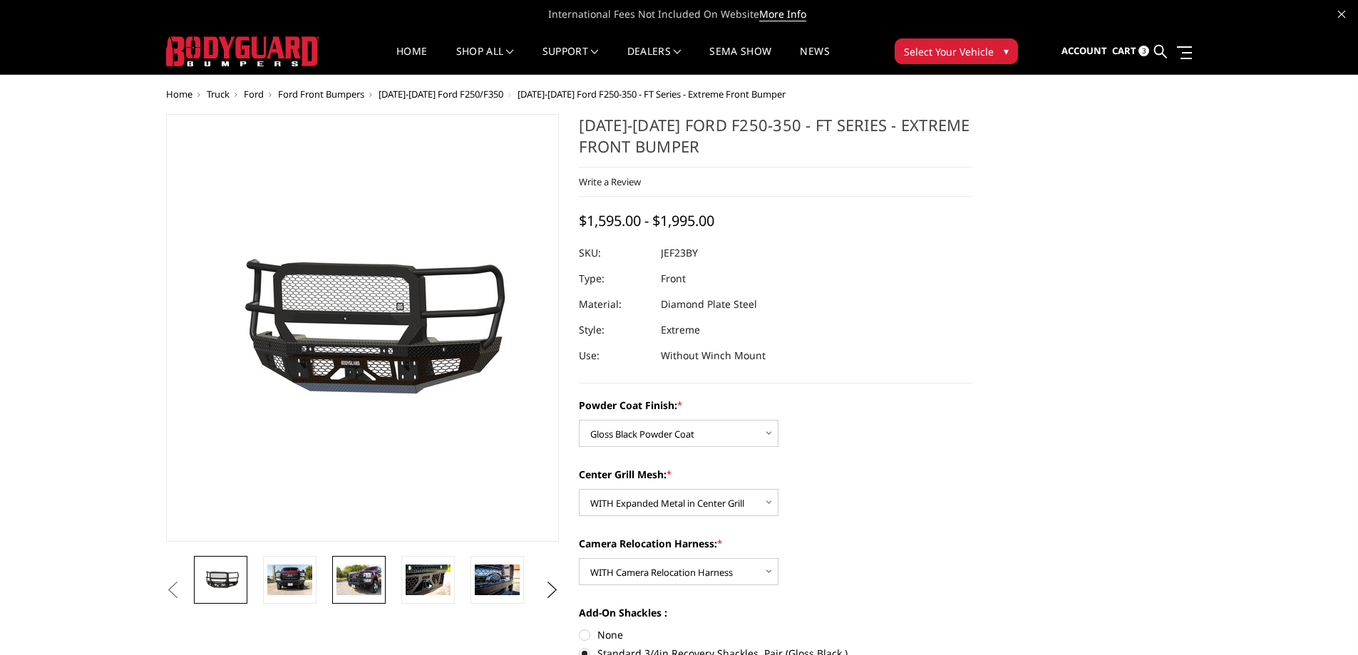
click at [364, 572] on img at bounding box center [358, 580] width 45 height 30
